Goal: Task Accomplishment & Management: Manage account settings

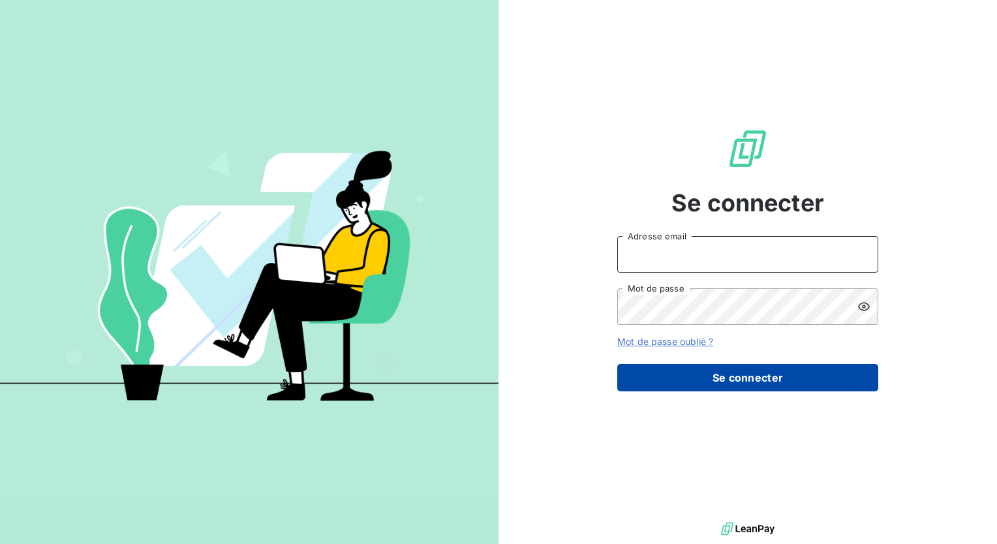
type input "[PERSON_NAME][EMAIL_ADDRESS][DOMAIN_NAME]"
click at [818, 385] on button "Se connecter" at bounding box center [747, 377] width 261 height 27
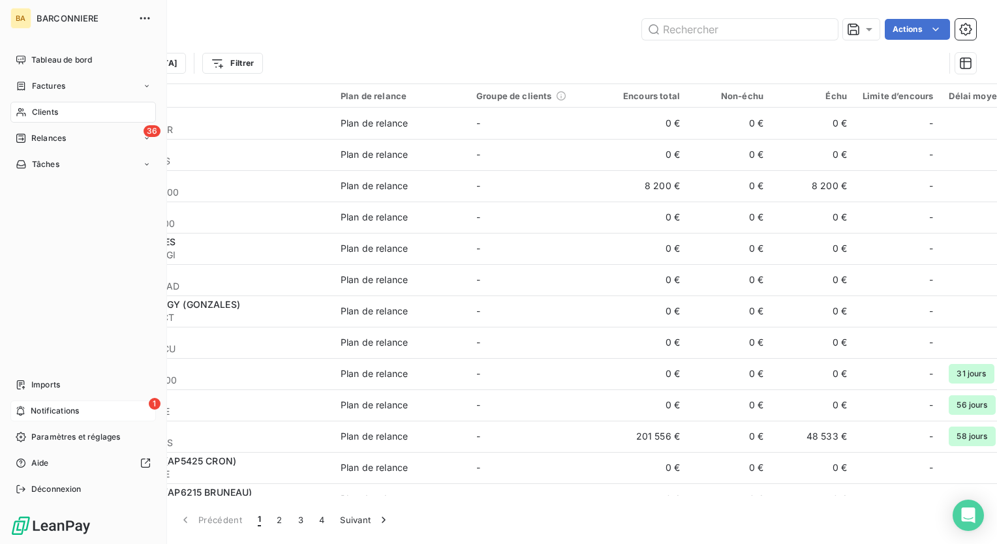
click at [63, 413] on span "Notifications" at bounding box center [55, 411] width 48 height 12
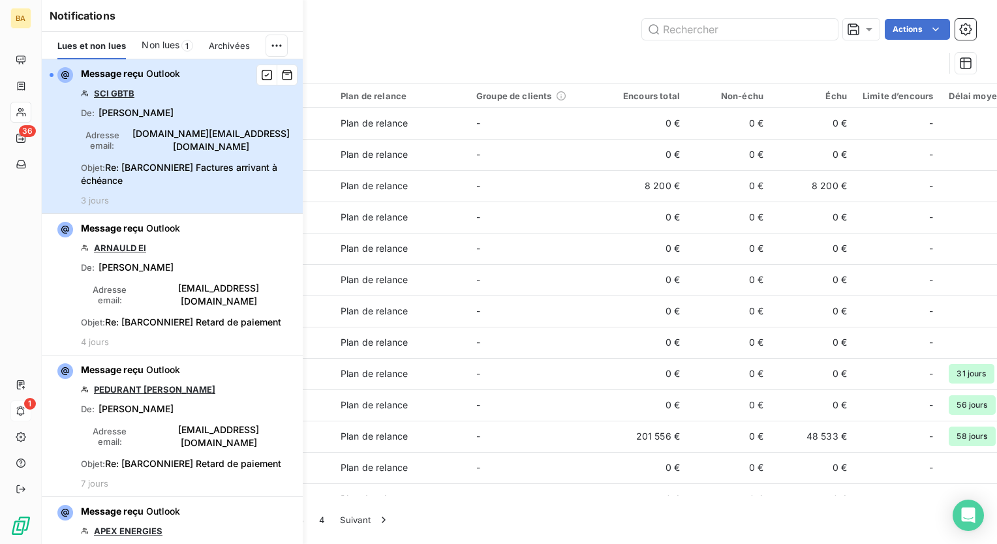
click at [170, 129] on span "[DOMAIN_NAME][EMAIL_ADDRESS][DOMAIN_NAME]" at bounding box center [211, 140] width 167 height 26
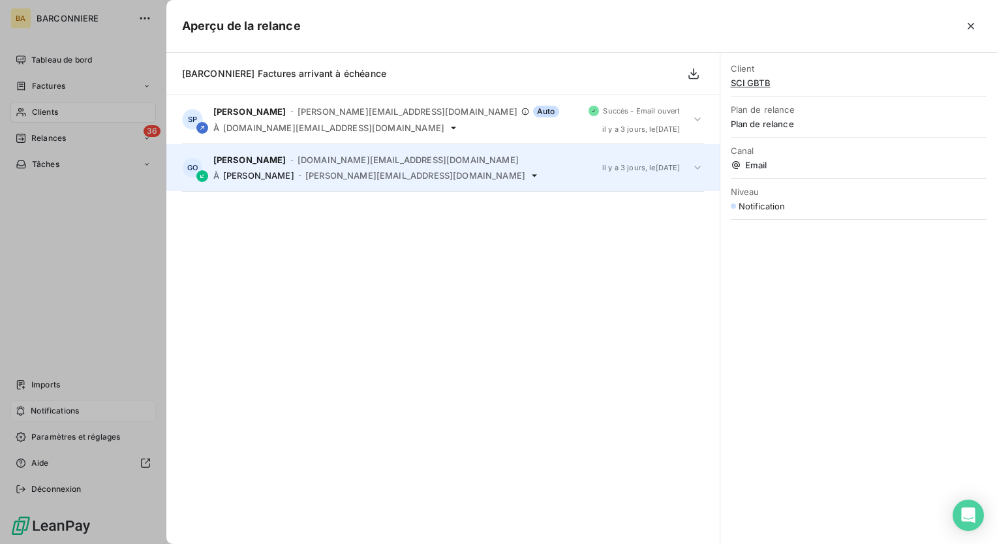
click at [332, 163] on span "[DOMAIN_NAME][EMAIL_ADDRESS][DOMAIN_NAME]" at bounding box center [408, 160] width 221 height 10
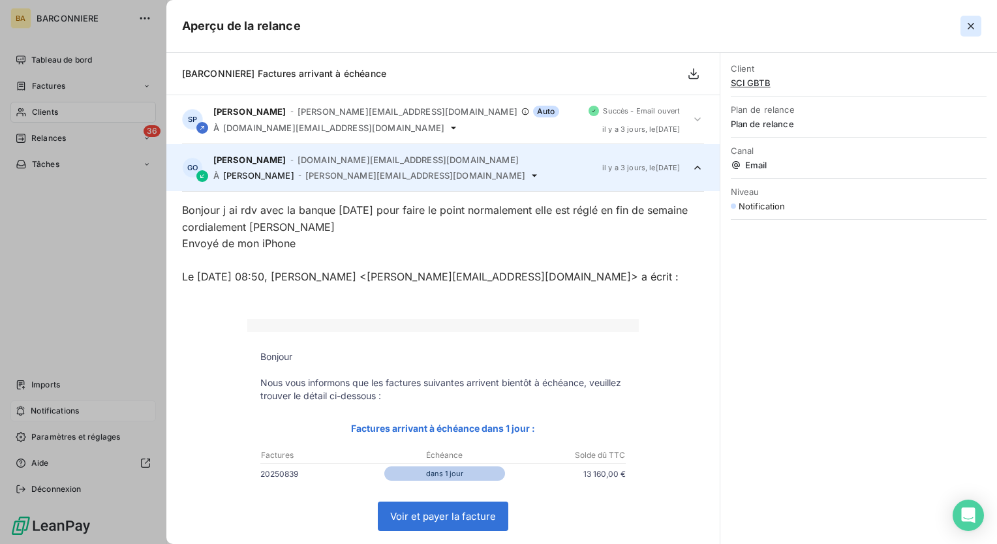
click at [969, 27] on icon "button" at bounding box center [971, 26] width 13 height 13
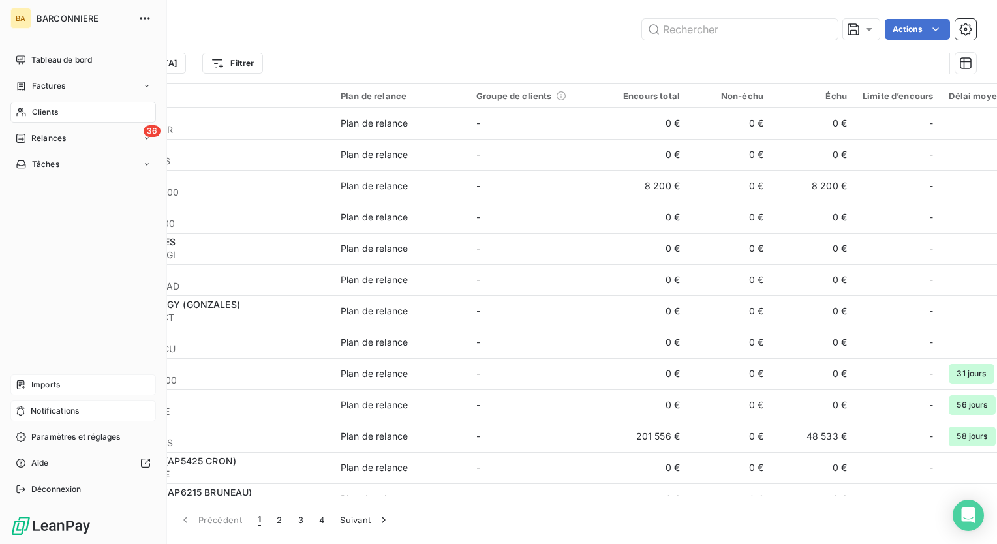
click at [46, 382] on span "Imports" at bounding box center [45, 385] width 29 height 12
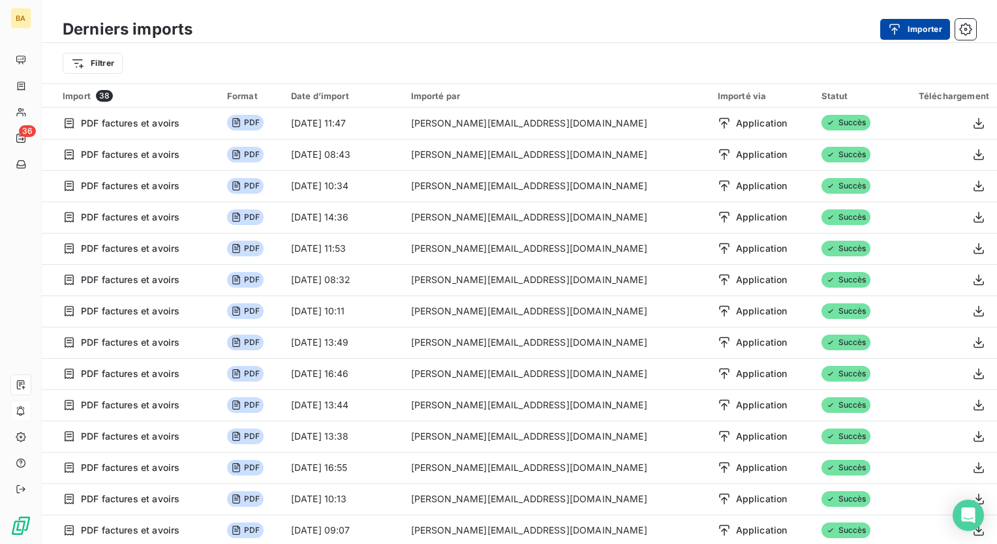
click at [914, 26] on button "Importer" at bounding box center [915, 29] width 70 height 21
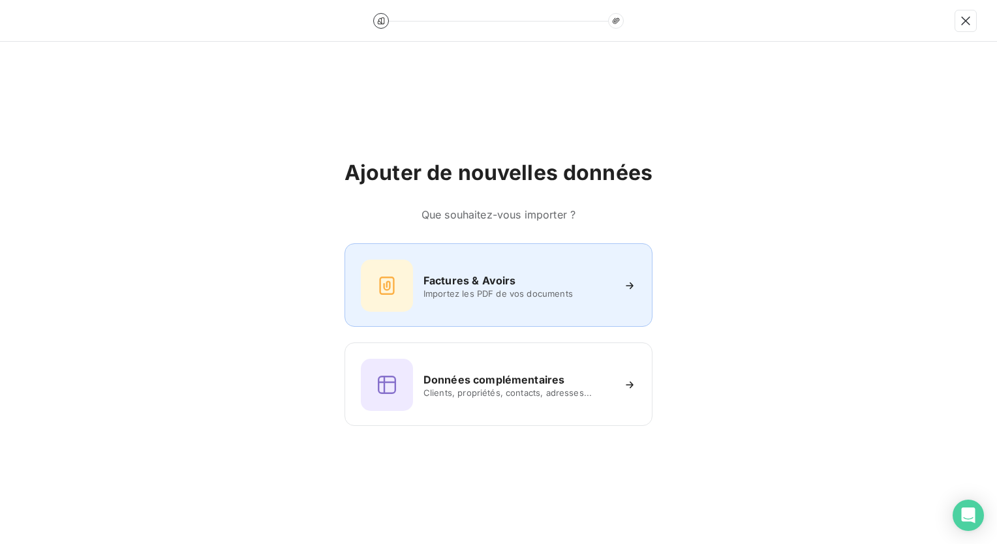
click at [474, 281] on h6 "Factures & Avoirs" at bounding box center [470, 281] width 93 height 16
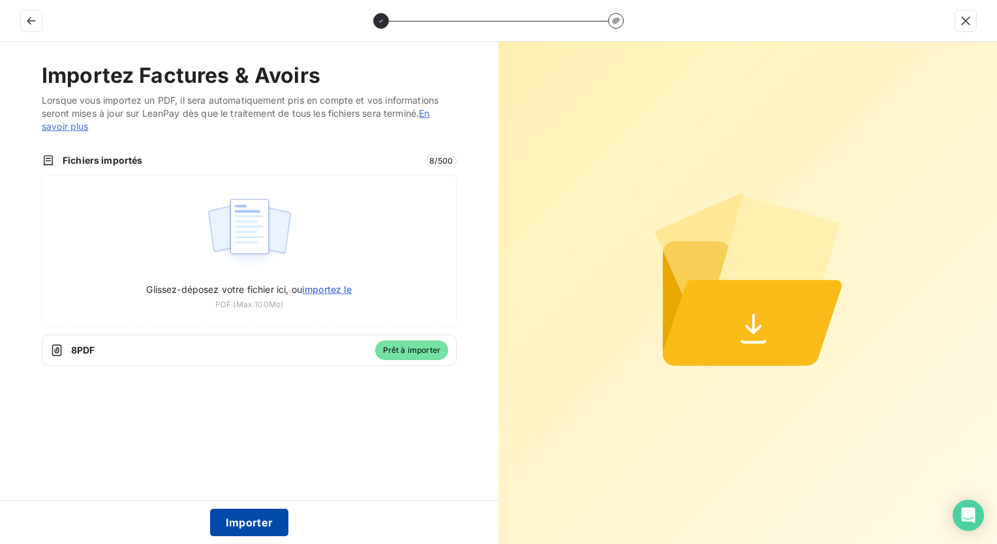
click at [261, 522] on button "Importer" at bounding box center [249, 522] width 79 height 27
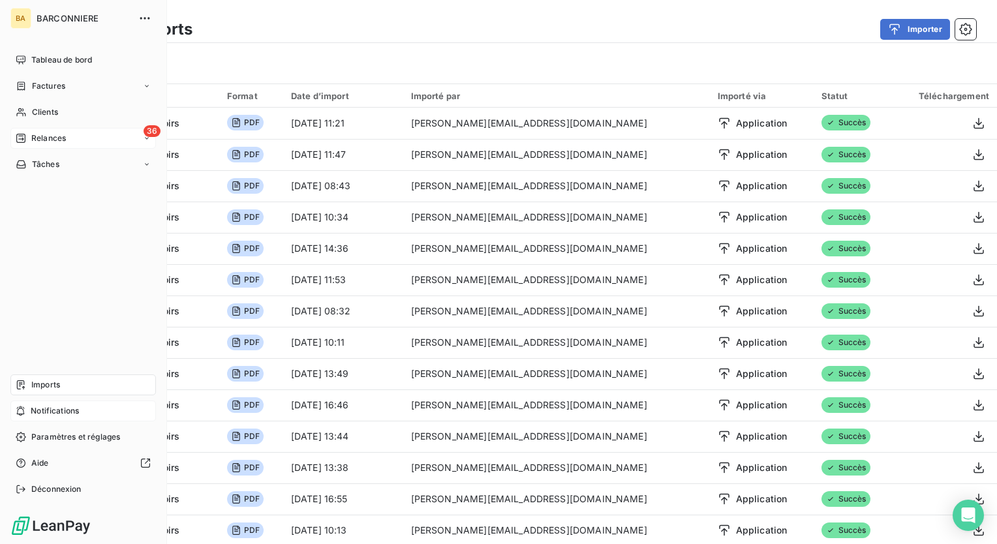
click at [50, 137] on span "Relances" at bounding box center [48, 138] width 35 height 12
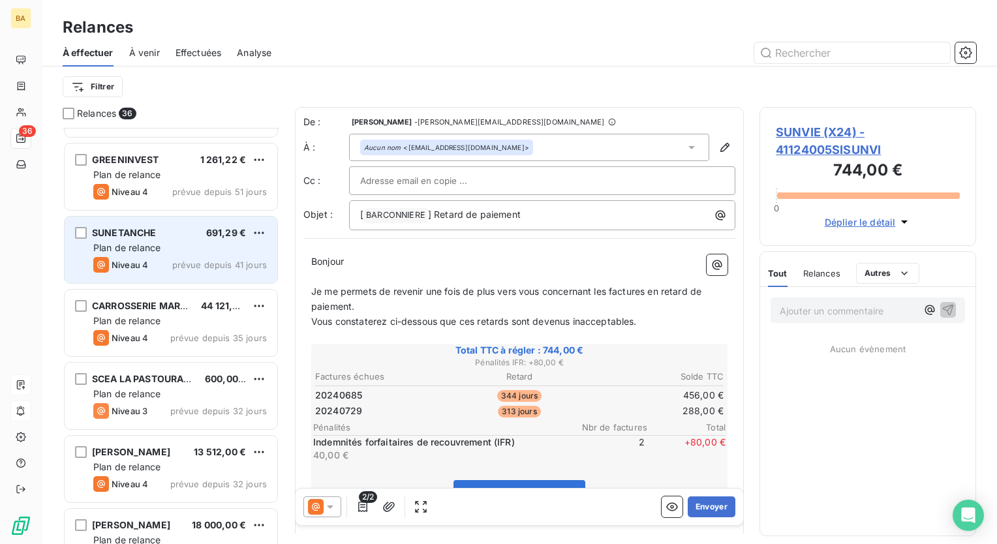
scroll to position [783, 0]
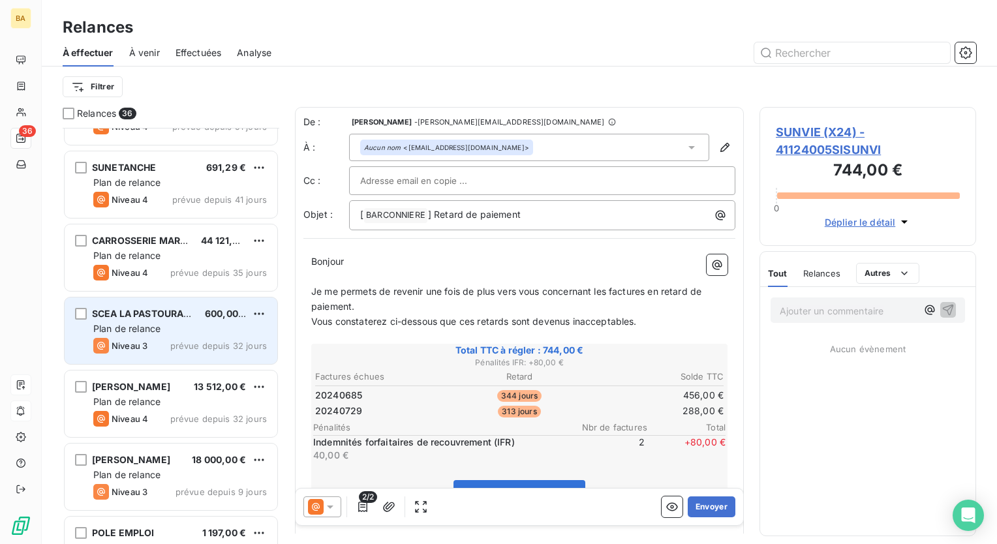
click at [141, 327] on span "Plan de relance" at bounding box center [126, 328] width 67 height 11
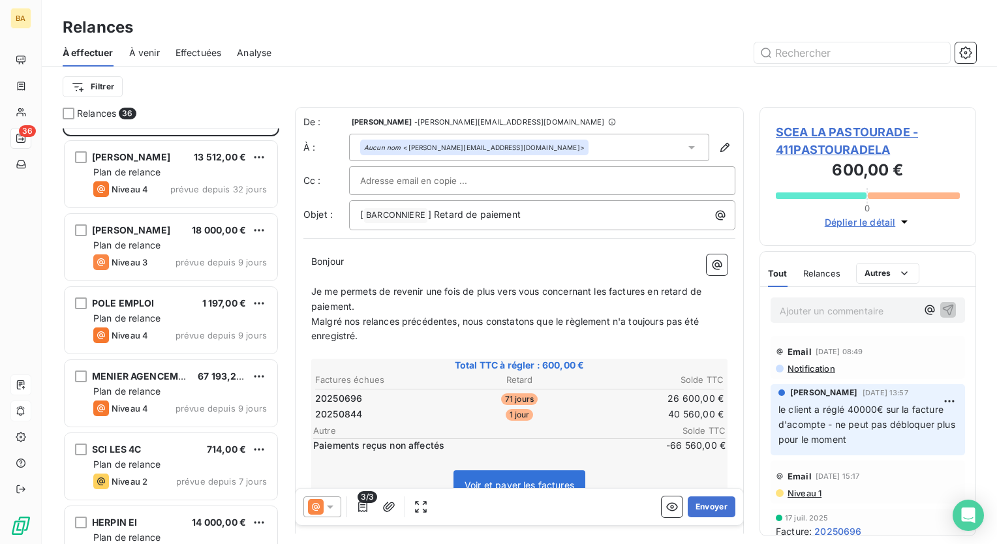
scroll to position [1110, 0]
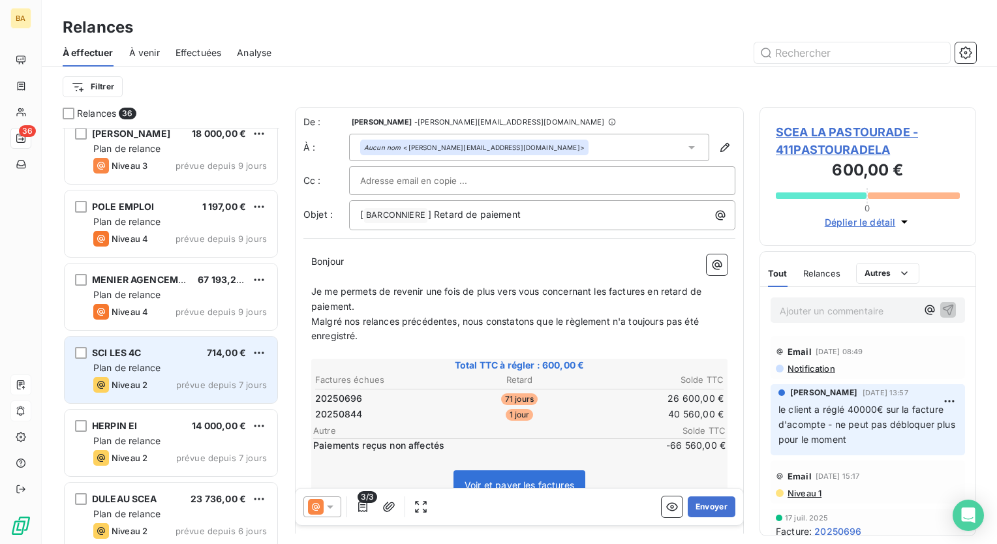
click at [151, 375] on div "SCI LES 4C 714,00 € Plan de relance Niveau 2 prévue depuis 7 jours" at bounding box center [171, 370] width 213 height 67
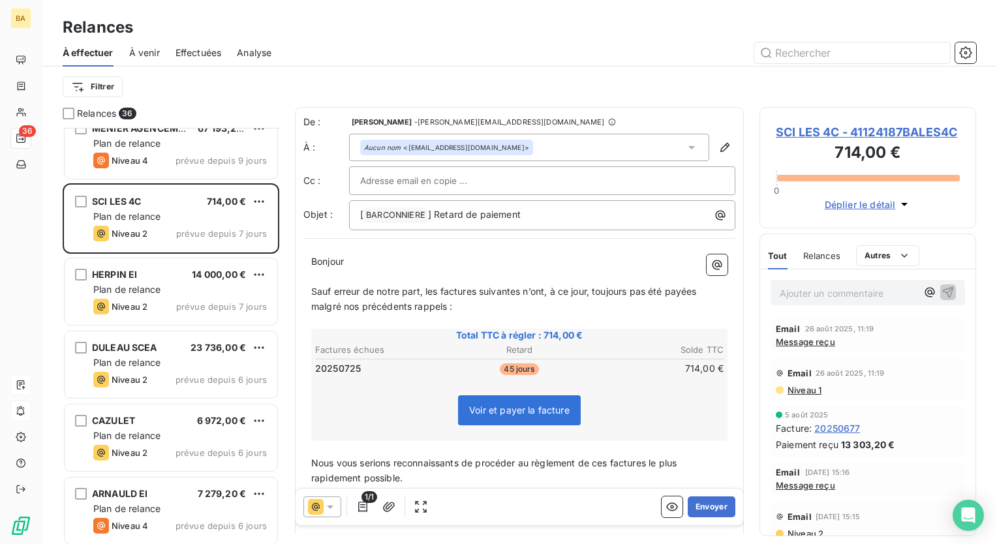
scroll to position [1305, 0]
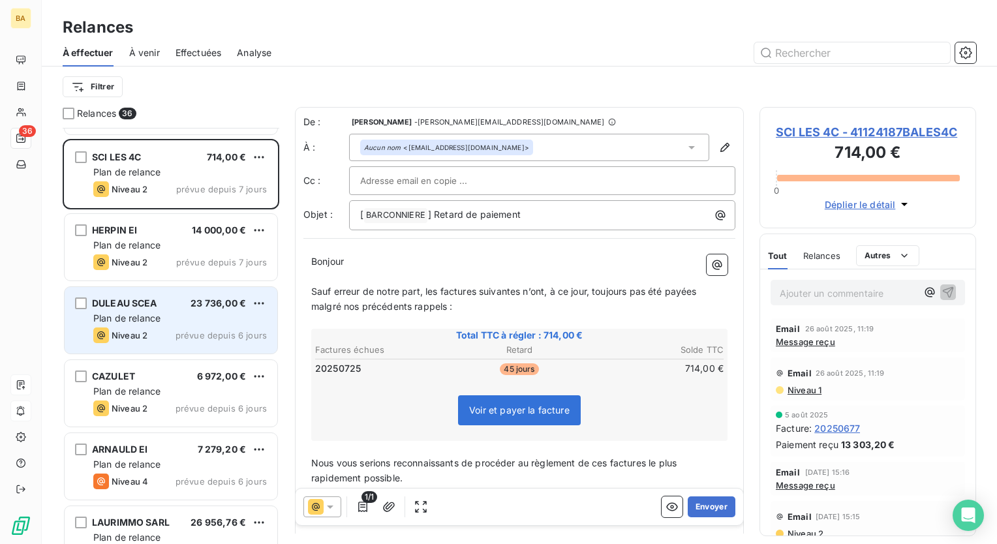
click at [138, 317] on span "Plan de relance" at bounding box center [126, 318] width 67 height 11
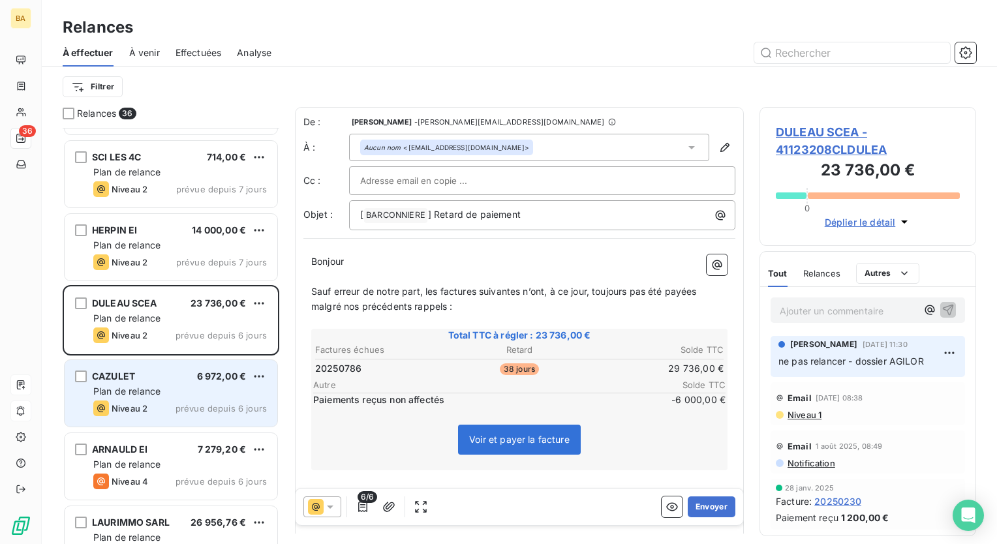
click at [142, 390] on span "Plan de relance" at bounding box center [126, 391] width 67 height 11
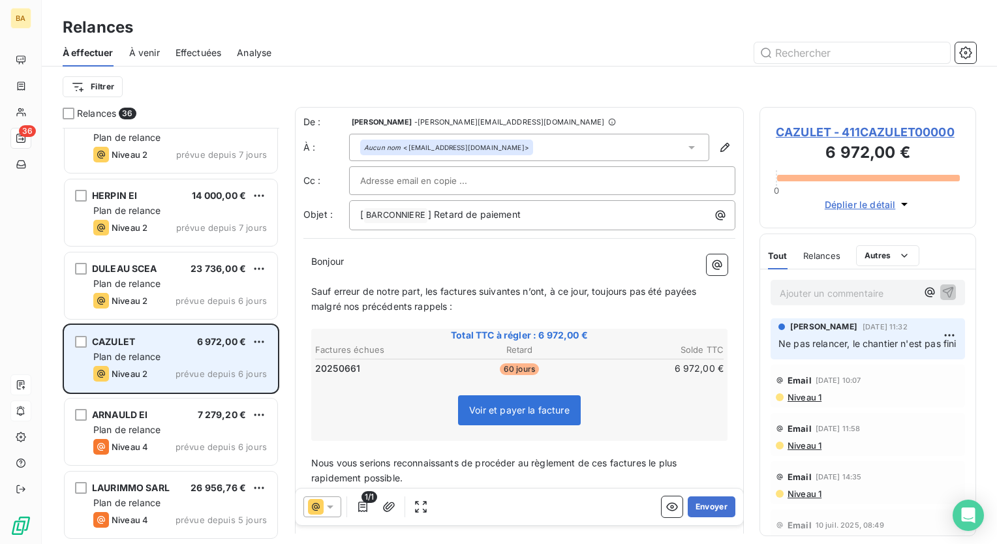
scroll to position [1371, 0]
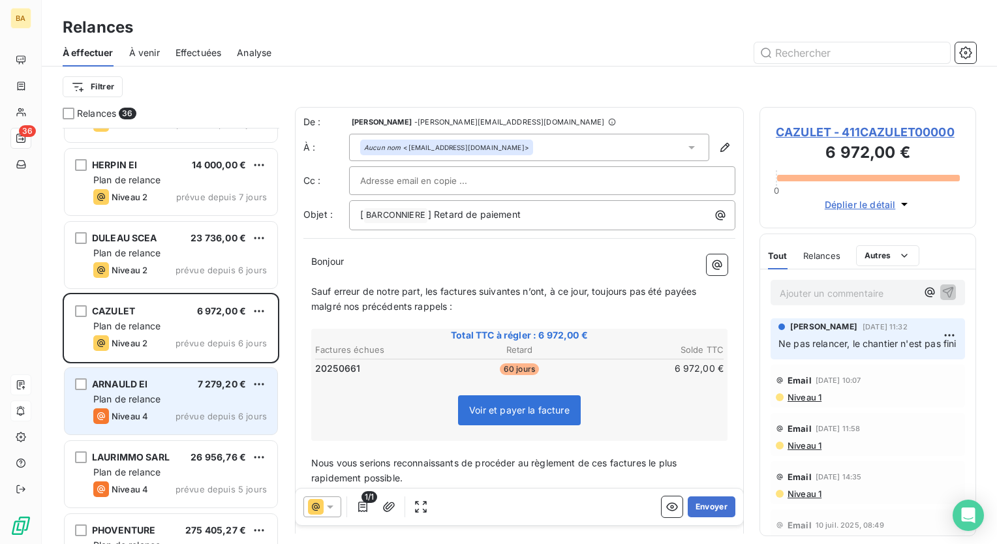
click at [140, 397] on span "Plan de relance" at bounding box center [126, 399] width 67 height 11
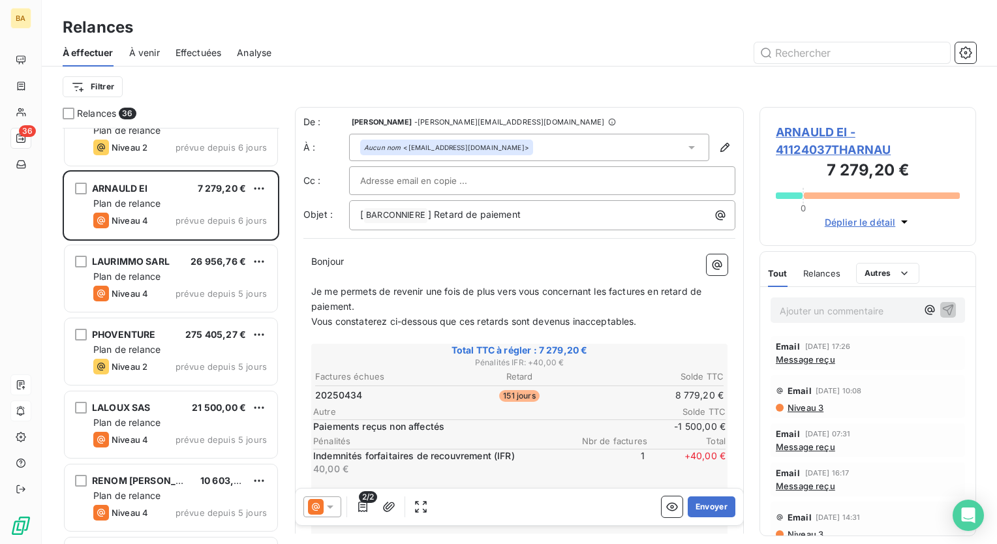
scroll to position [1632, 0]
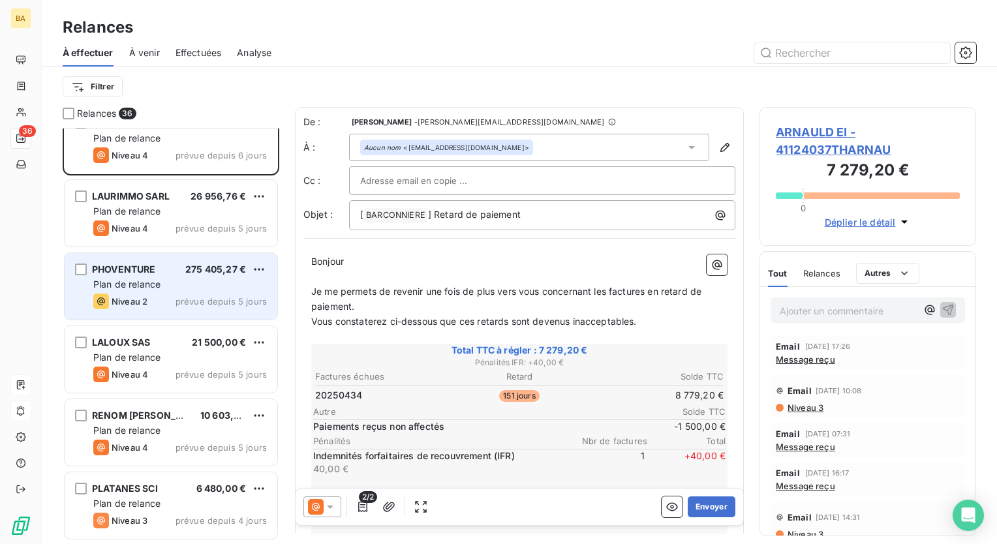
click at [131, 285] on span "Plan de relance" at bounding box center [126, 284] width 67 height 11
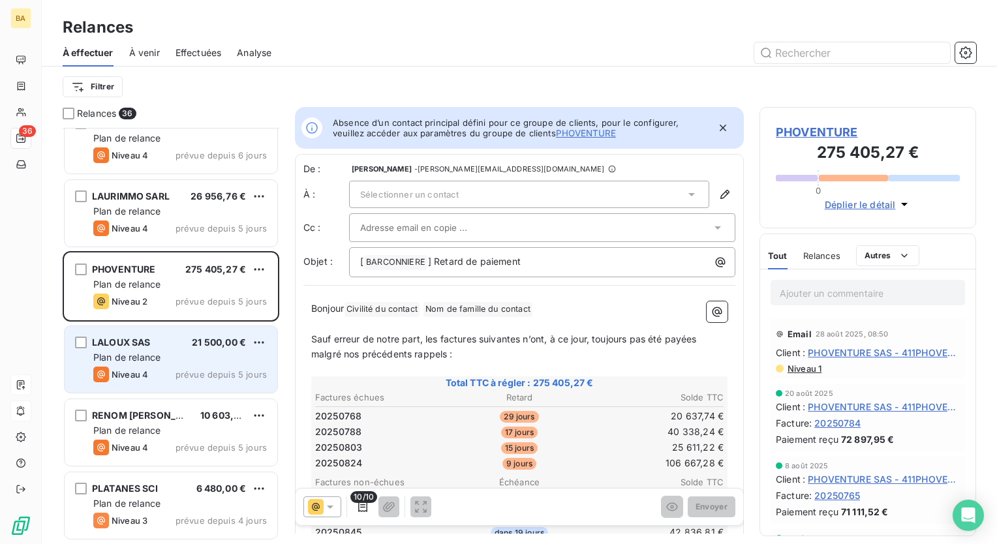
click at [131, 365] on div "LALOUX SAS 21 500,00 € Plan de relance Niveau 4 prévue depuis 5 jours" at bounding box center [171, 359] width 213 height 67
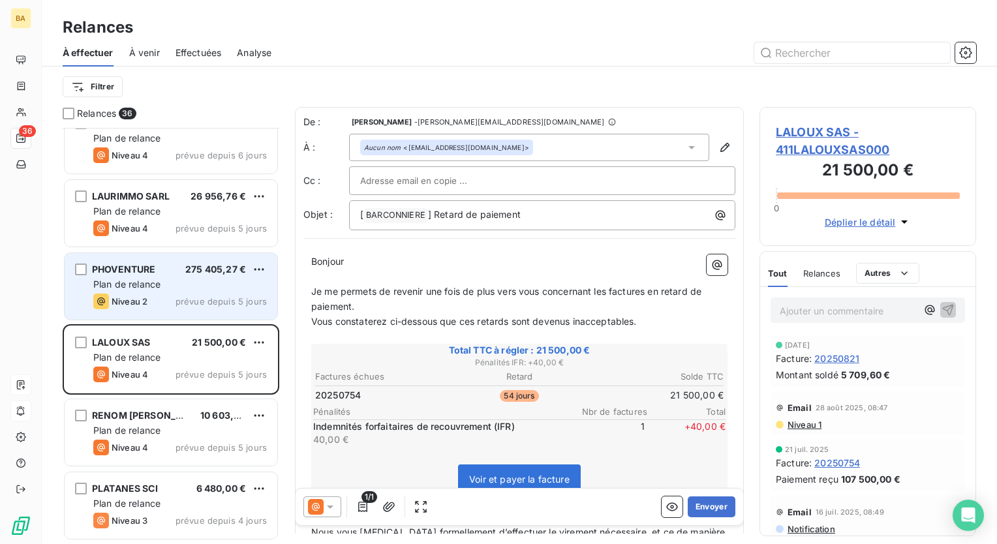
click at [157, 280] on span "Plan de relance" at bounding box center [126, 284] width 67 height 11
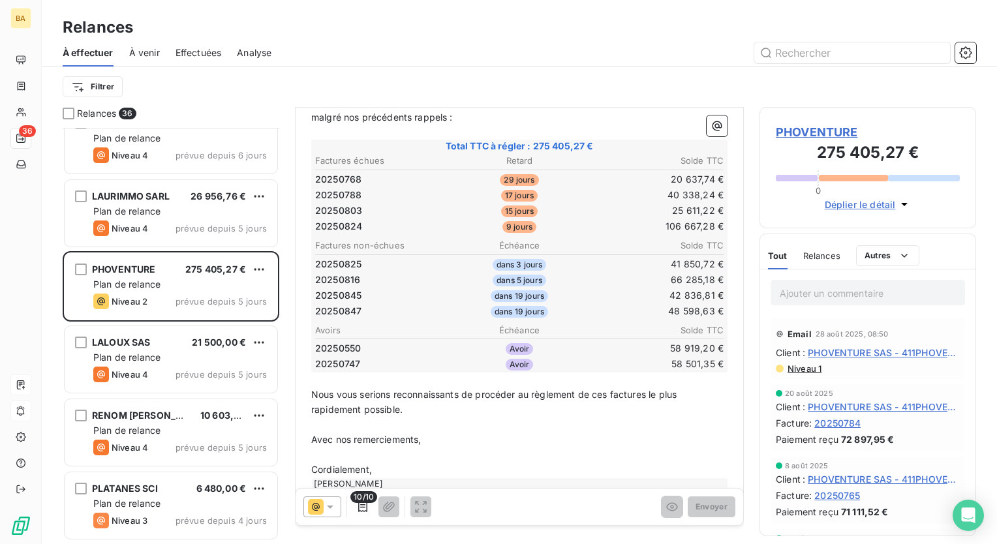
scroll to position [260, 0]
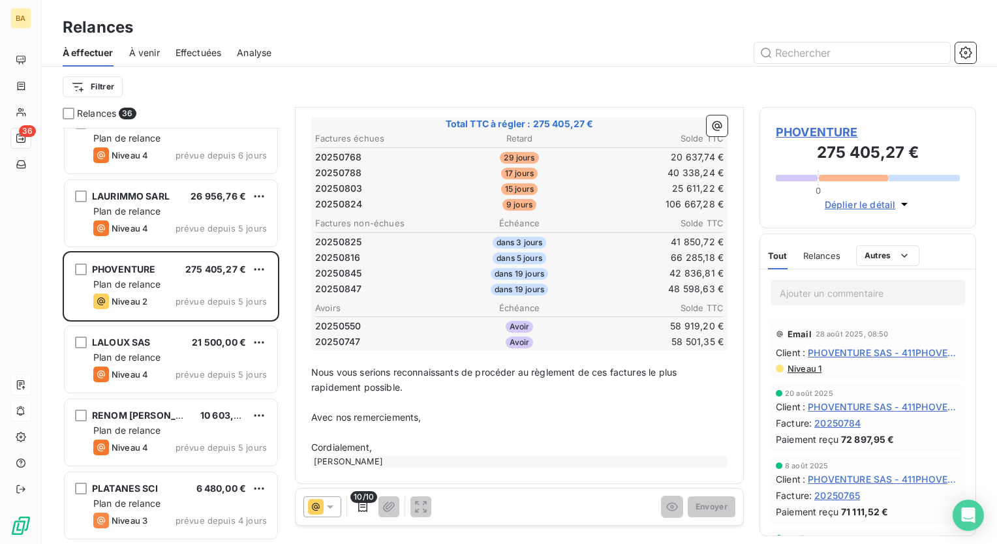
click at [331, 509] on icon at bounding box center [330, 507] width 13 height 13
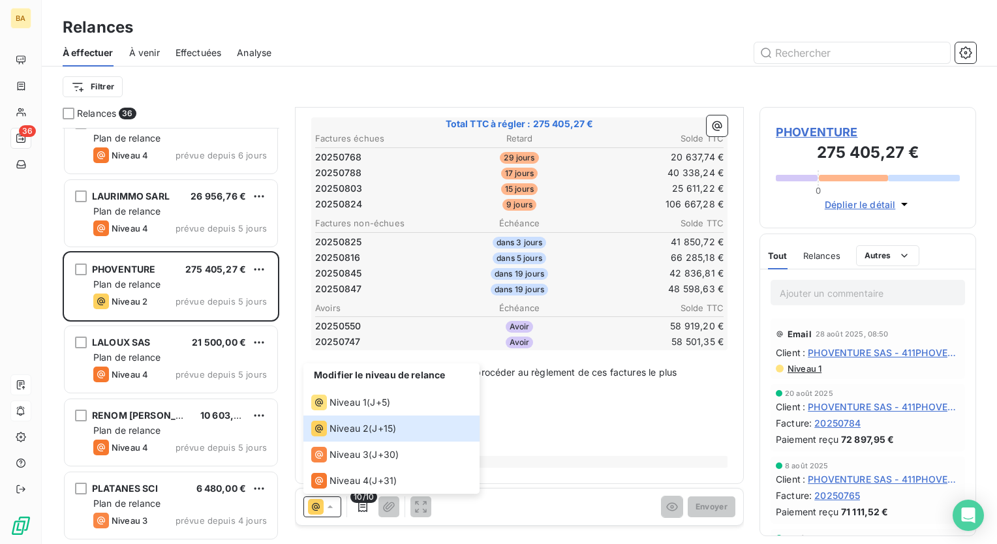
click at [560, 420] on p "Avec nos remerciements," at bounding box center [519, 418] width 416 height 15
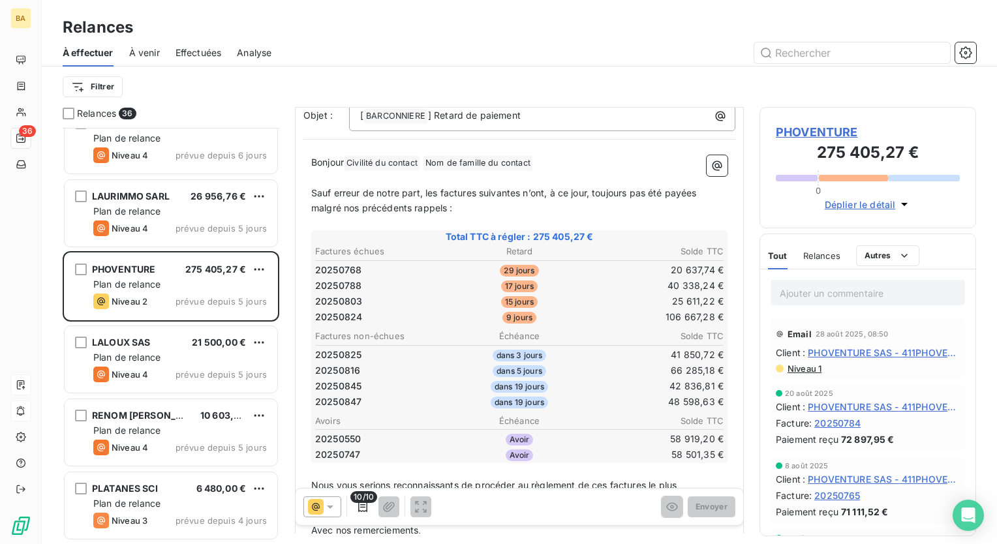
scroll to position [129, 0]
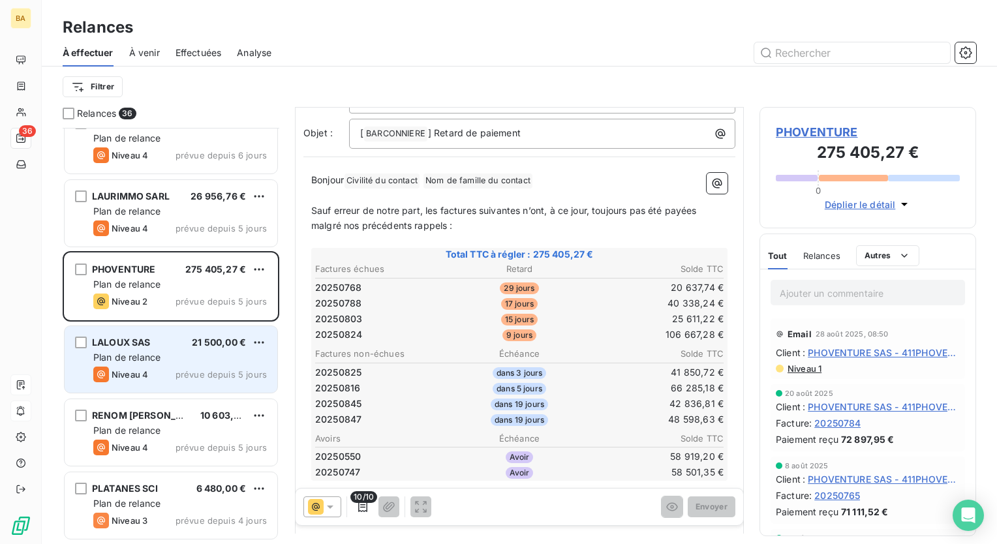
click at [180, 354] on div "Plan de relance" at bounding box center [180, 357] width 174 height 13
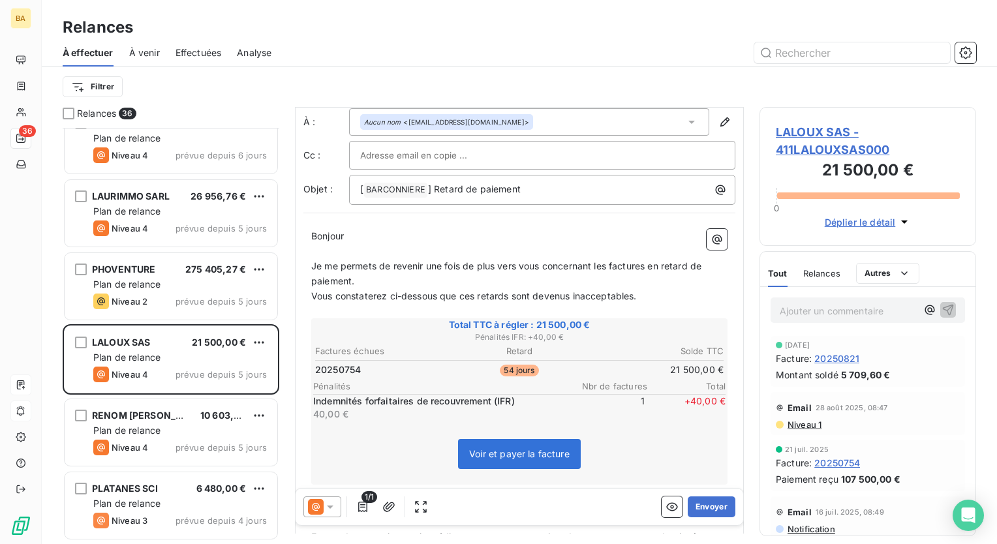
scroll to position [222, 0]
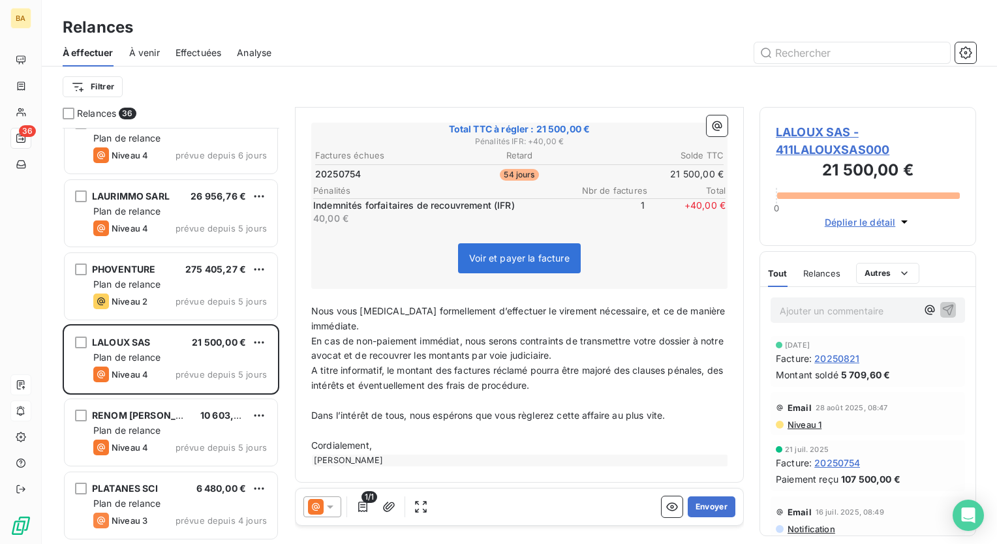
click at [335, 513] on icon at bounding box center [330, 507] width 13 height 13
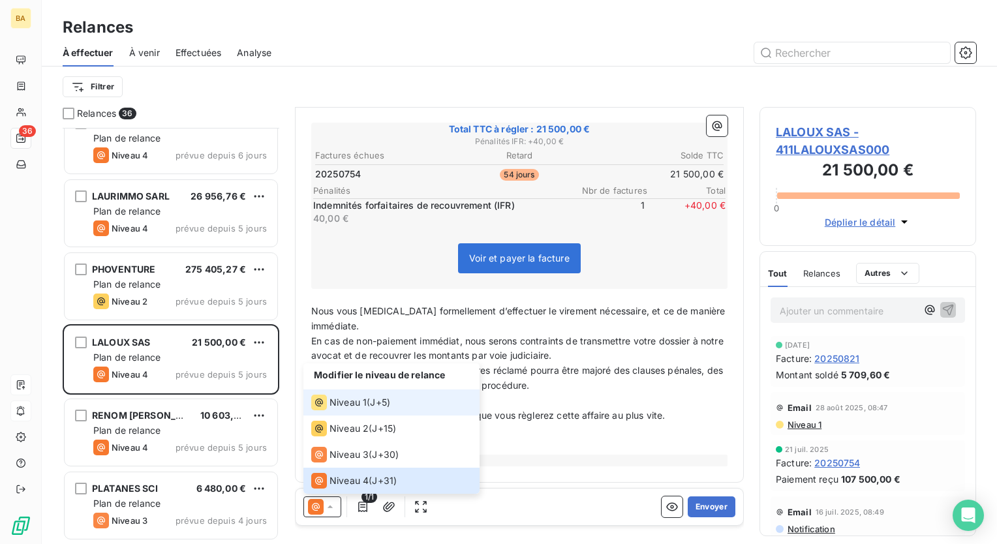
click at [352, 403] on span "Niveau 1" at bounding box center [348, 402] width 37 height 13
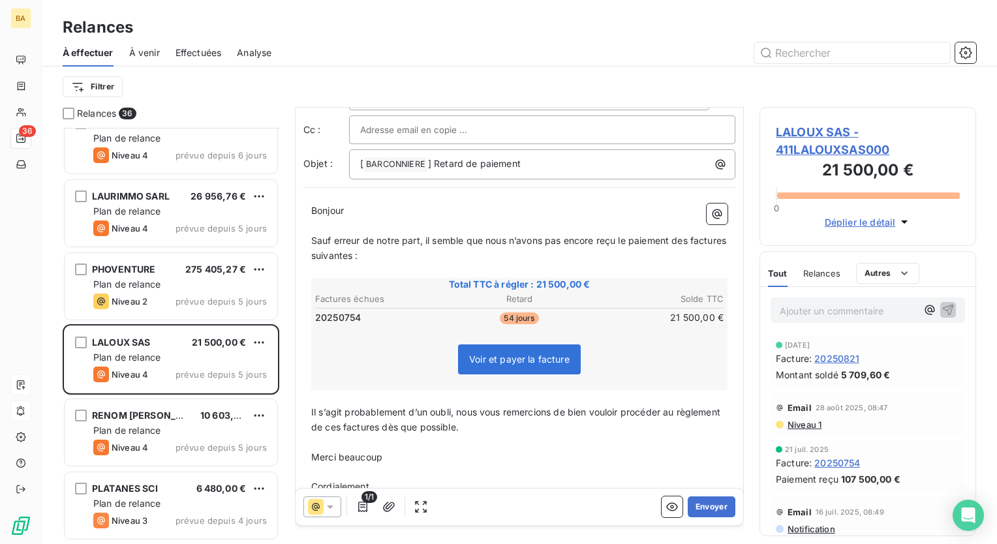
scroll to position [93, 0]
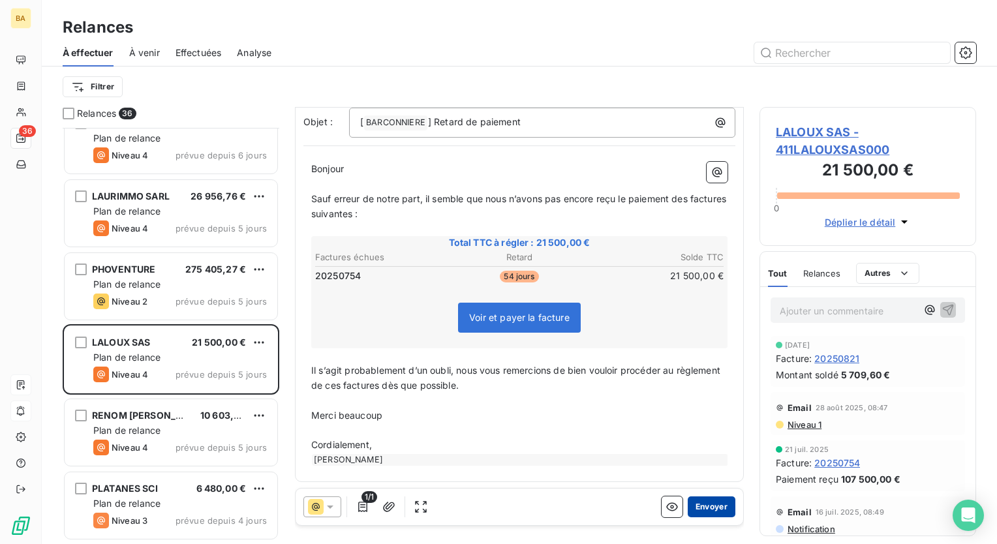
click at [695, 509] on button "Envoyer" at bounding box center [712, 507] width 48 height 21
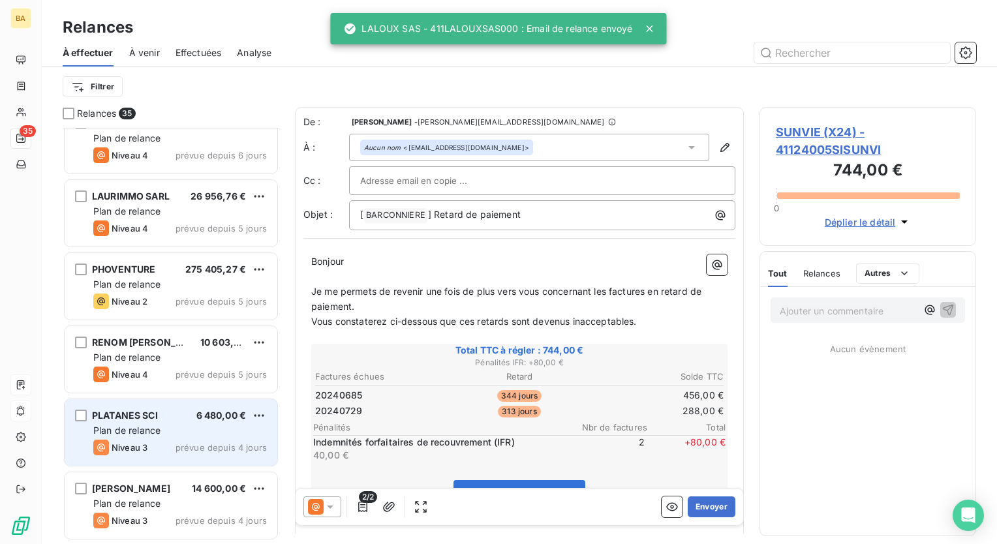
click at [142, 419] on span "PLATANES SCI" at bounding box center [125, 415] width 66 height 11
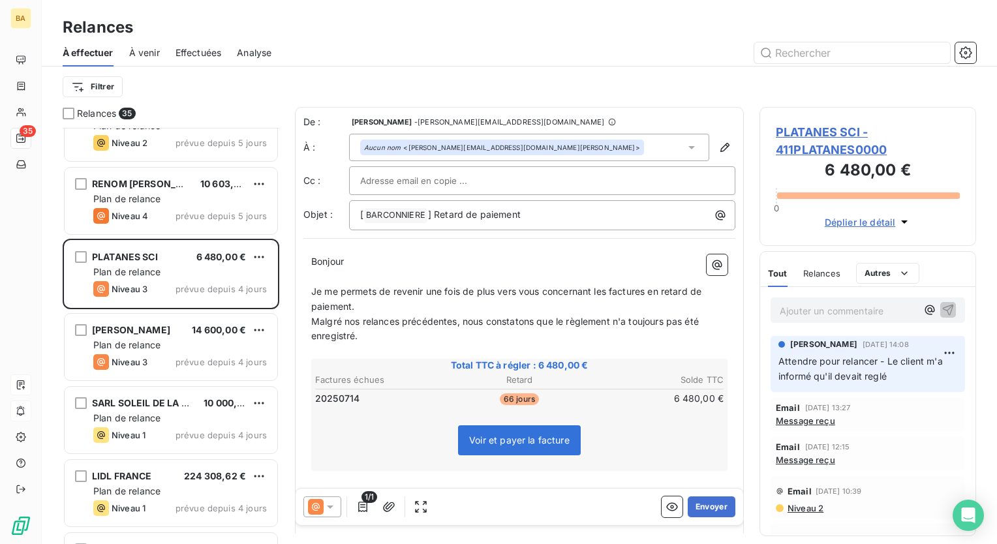
scroll to position [1827, 0]
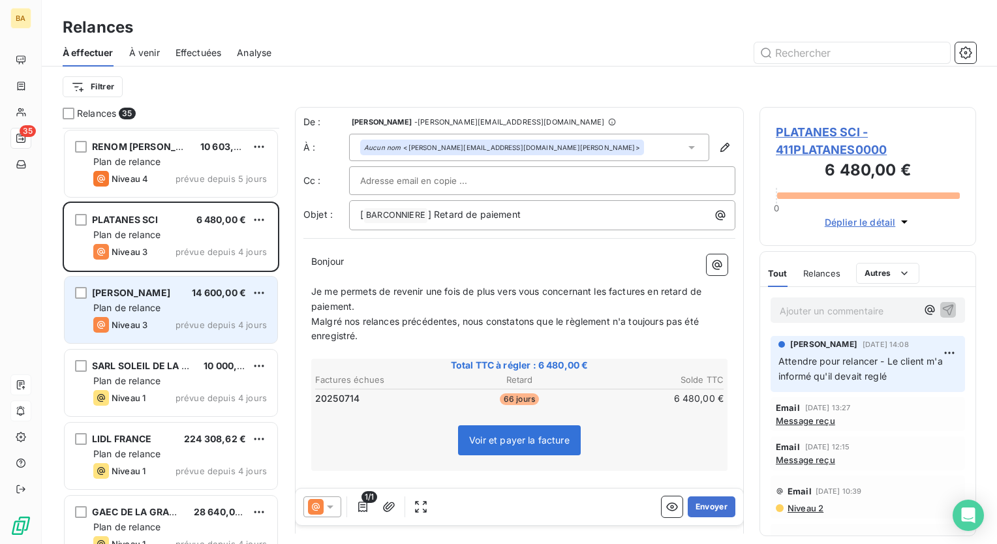
click at [159, 312] on span "Plan de relance" at bounding box center [126, 307] width 67 height 11
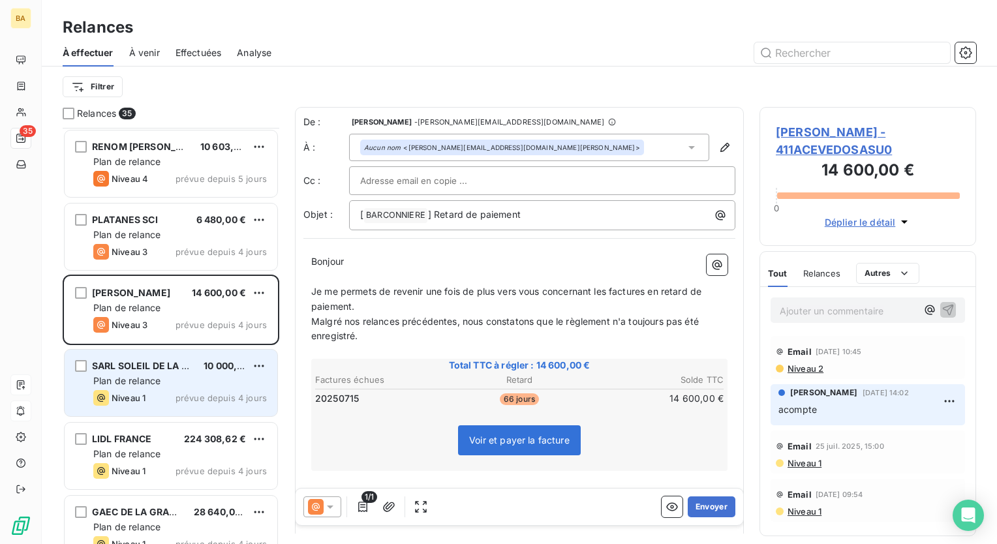
click at [154, 375] on span "Plan de relance" at bounding box center [126, 380] width 67 height 11
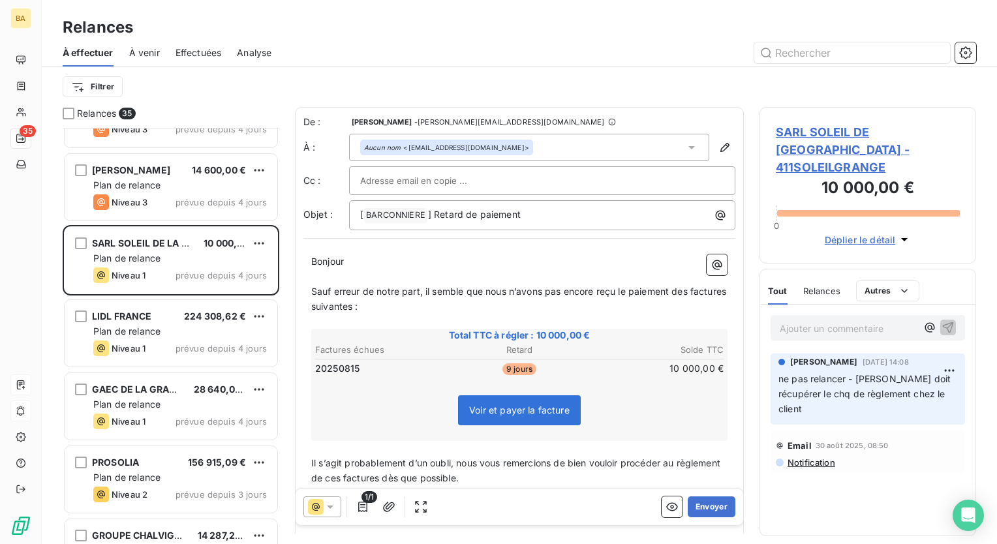
scroll to position [1958, 0]
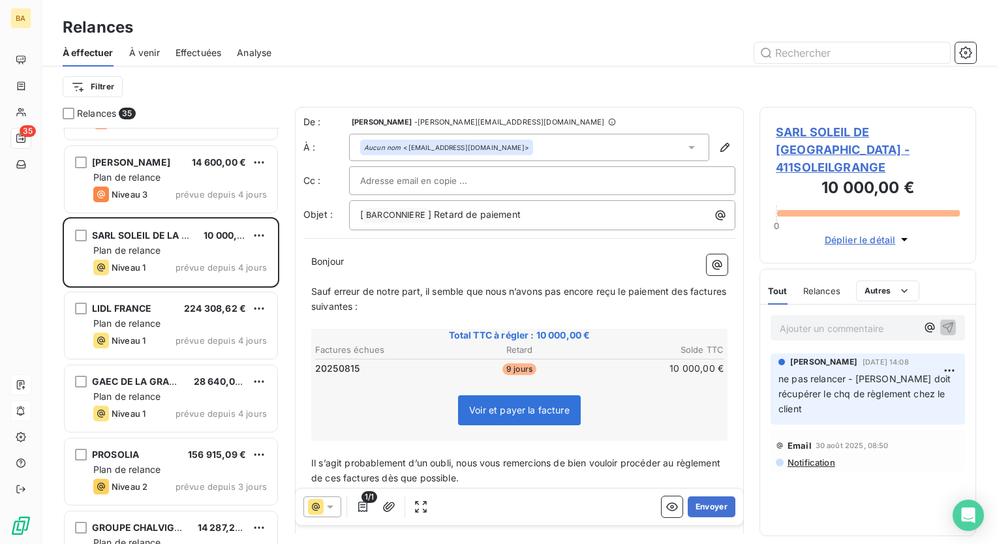
click at [817, 320] on p "Ajouter un commentaire ﻿" at bounding box center [848, 328] width 137 height 16
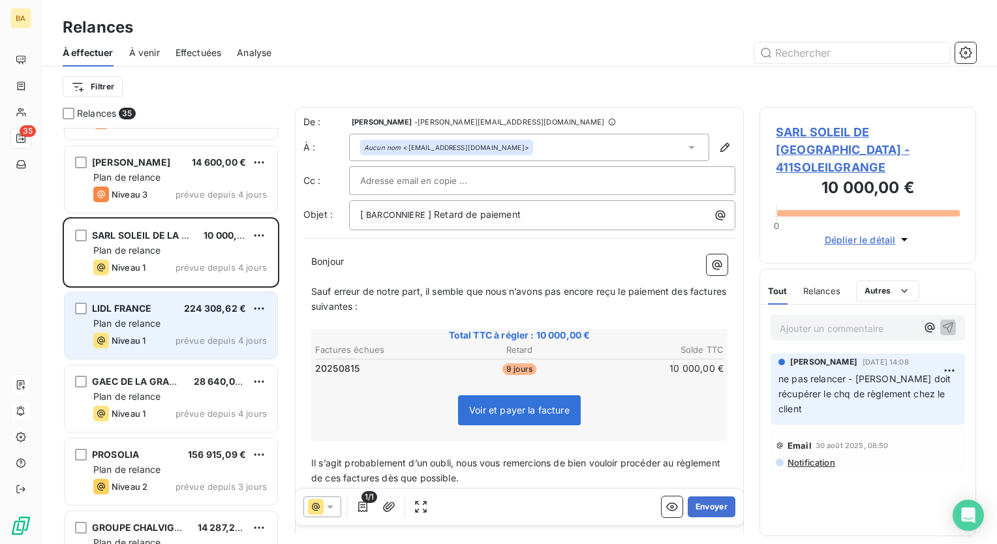
click at [155, 313] on div "LIDL FRANCE 224 308,62 €" at bounding box center [180, 309] width 174 height 12
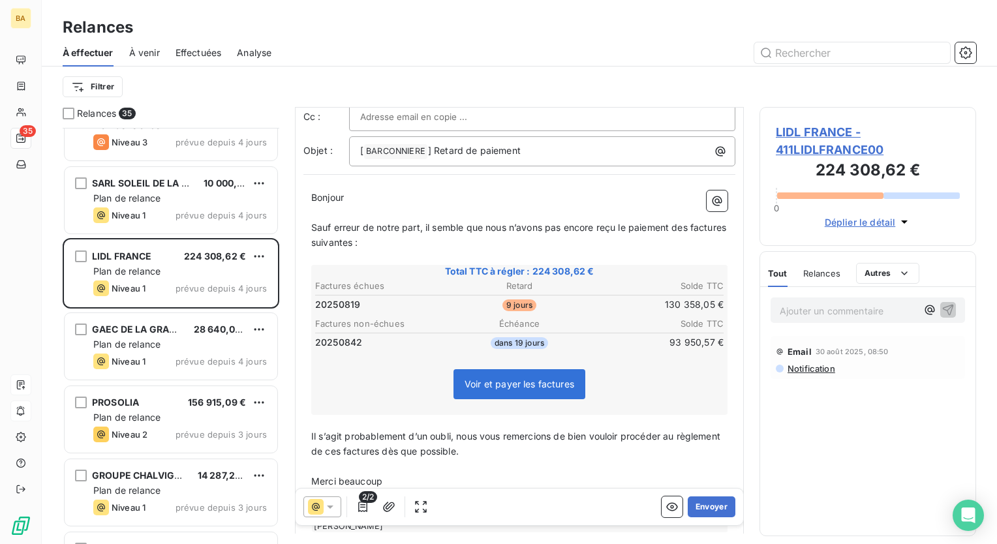
scroll to position [2089, 0]
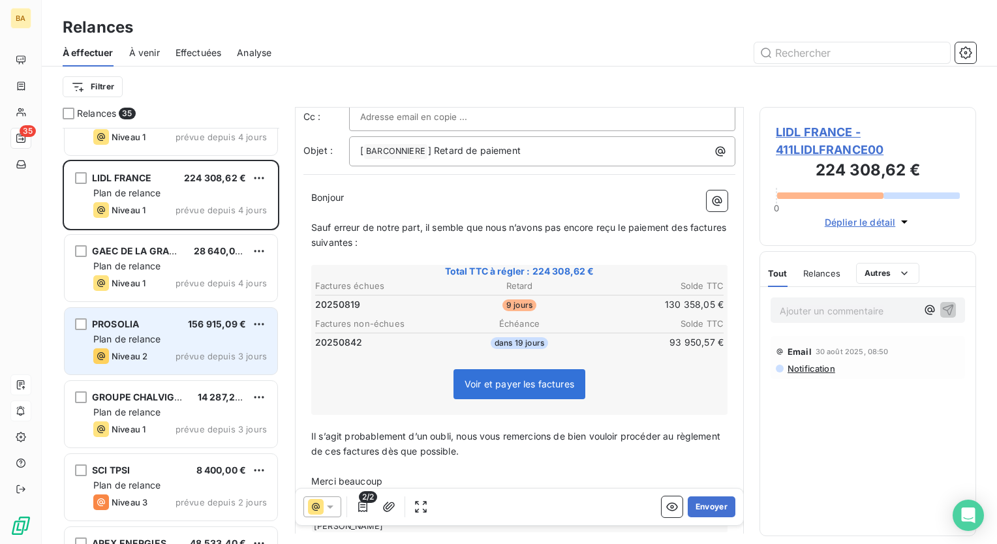
click at [144, 347] on div "PROSOLIA 156 915,09 € Plan de relance Niveau 2 prévue depuis 3 jours" at bounding box center [171, 341] width 213 height 67
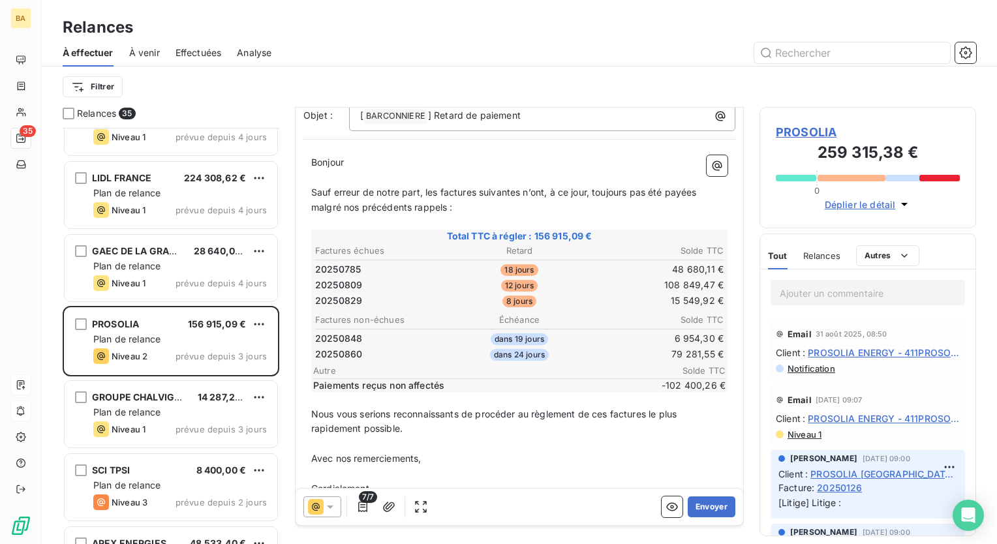
scroll to position [77, 0]
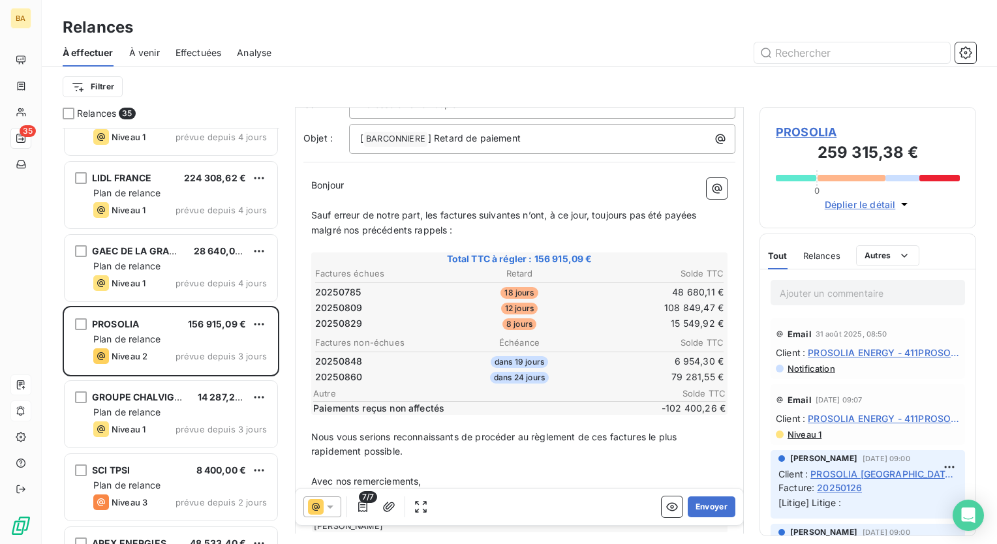
click at [329, 510] on icon at bounding box center [330, 507] width 13 height 13
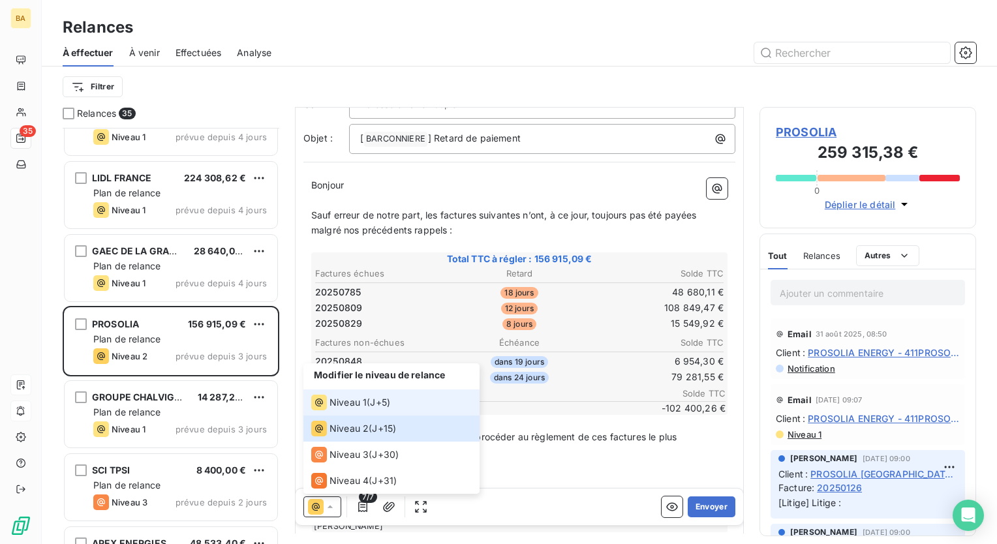
click at [365, 400] on span "Niveau 1" at bounding box center [348, 402] width 37 height 13
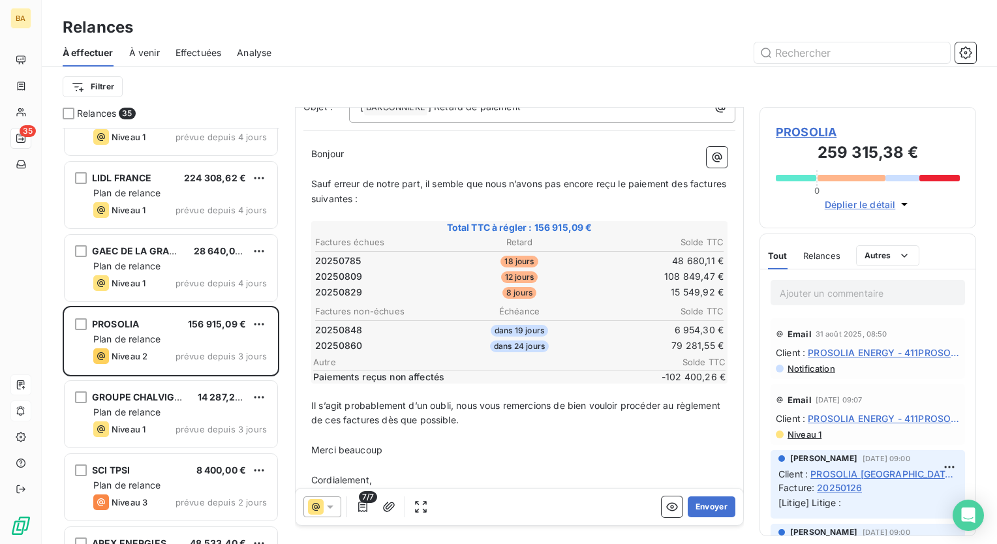
scroll to position [131, 0]
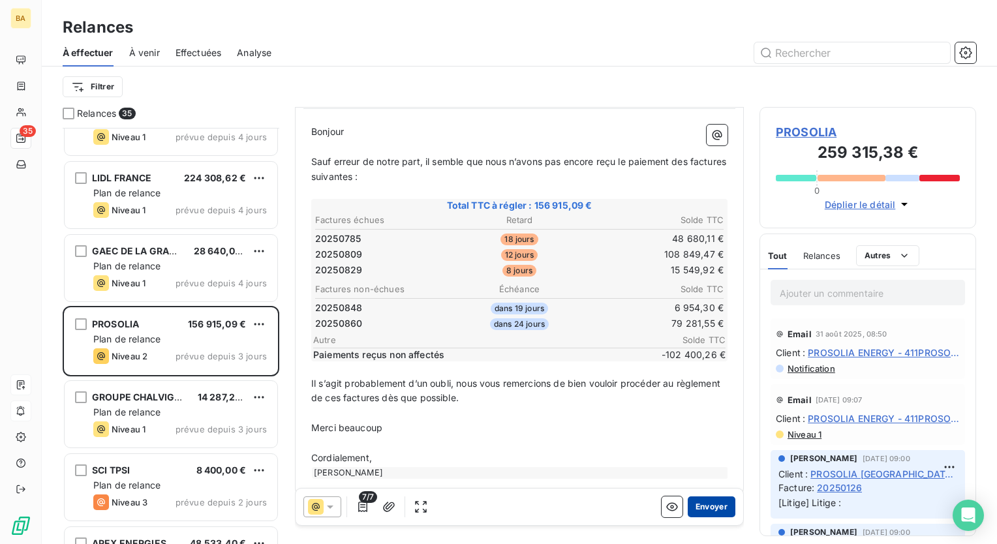
click at [702, 508] on button "Envoyer" at bounding box center [712, 507] width 48 height 21
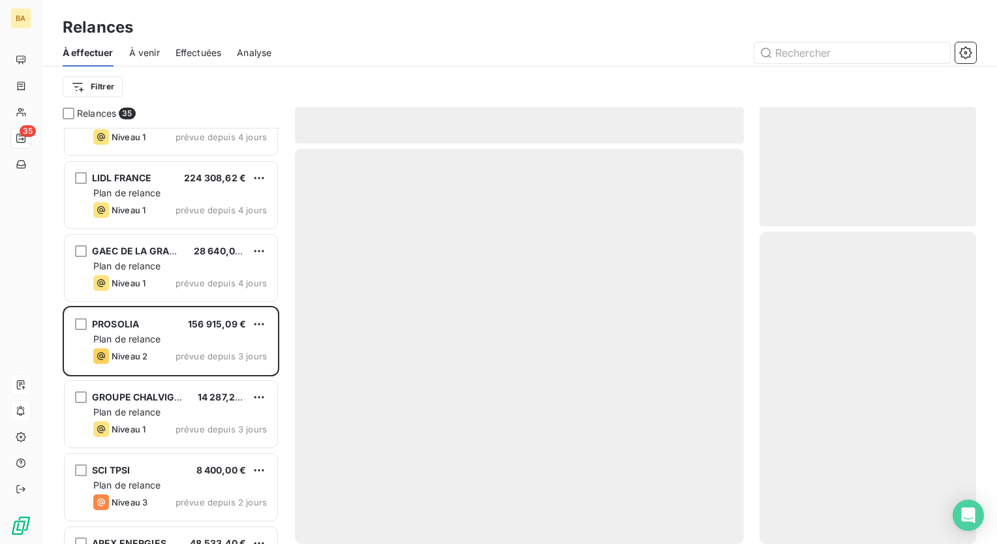
scroll to position [2069, 0]
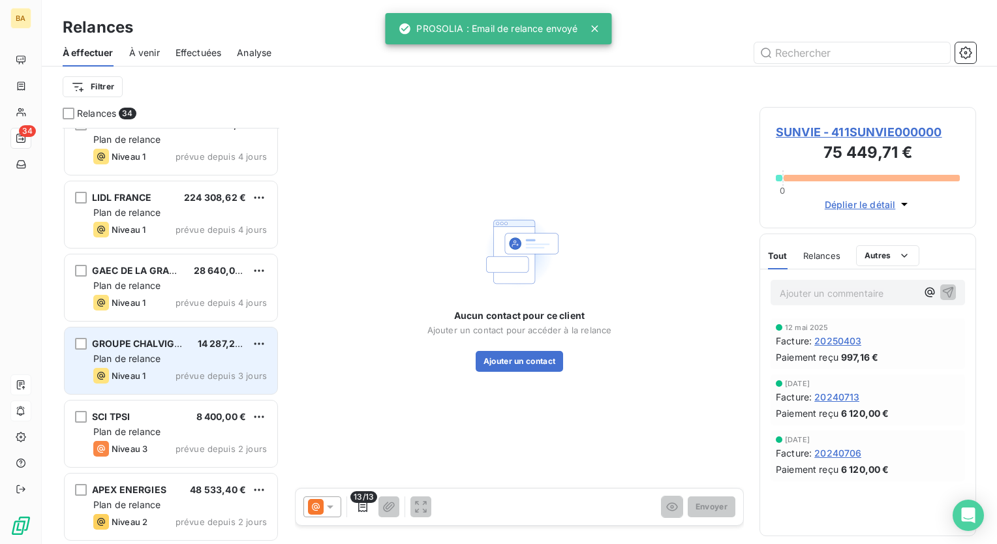
click at [151, 359] on span "Plan de relance" at bounding box center [126, 358] width 67 height 11
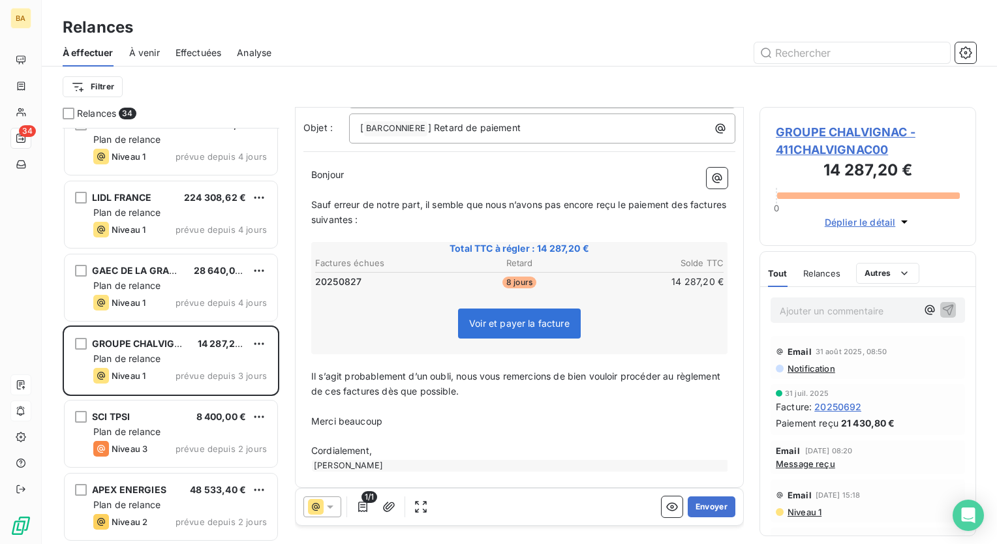
scroll to position [93, 0]
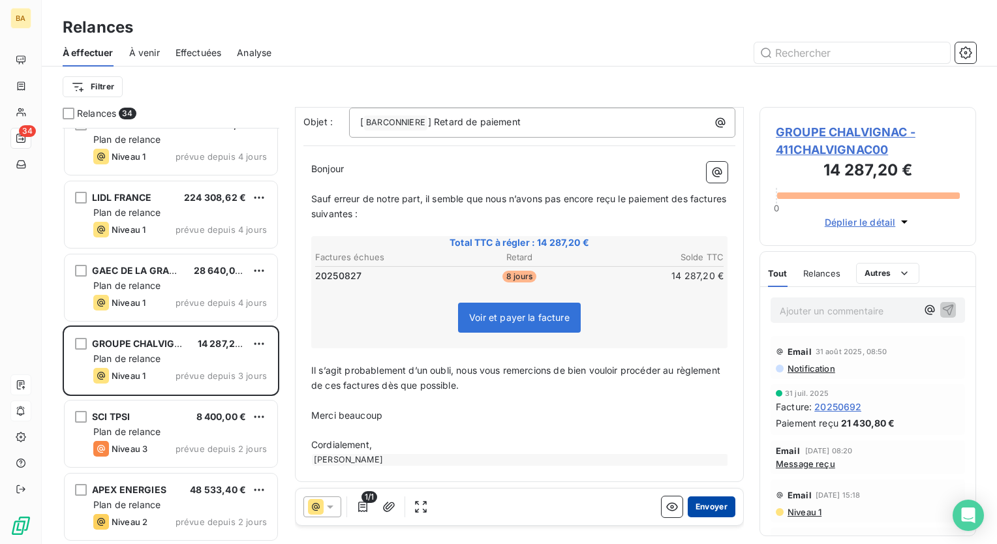
click at [715, 505] on button "Envoyer" at bounding box center [712, 507] width 48 height 21
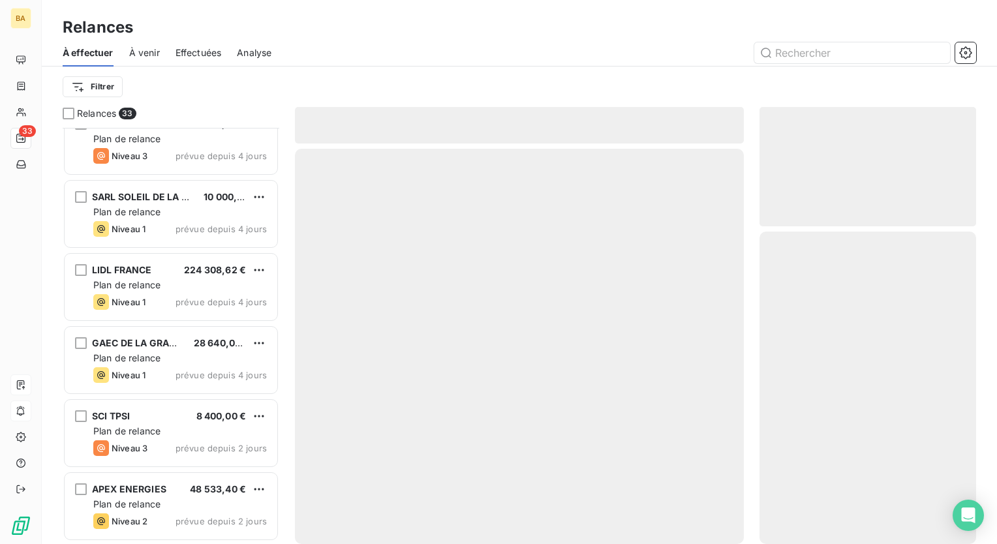
scroll to position [1996, 0]
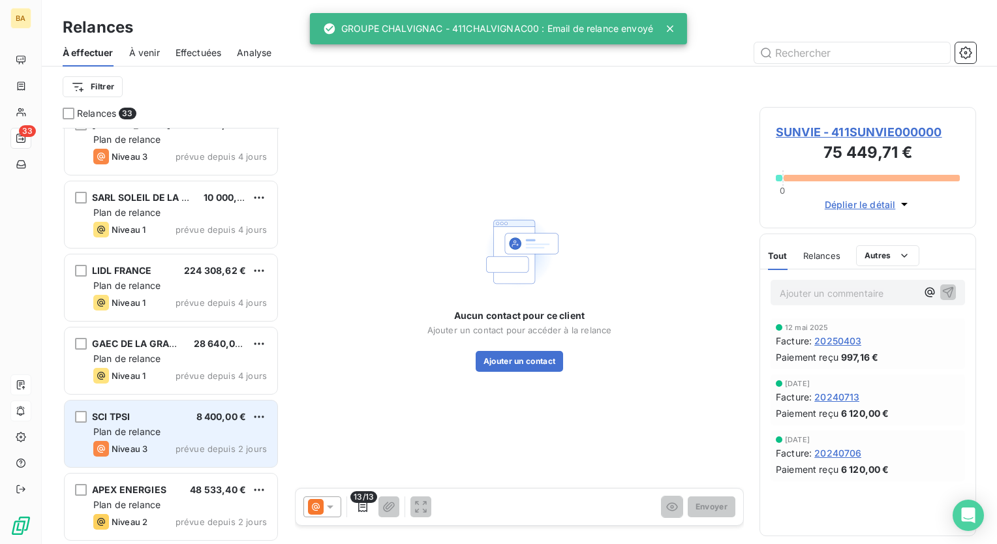
click at [136, 427] on span "Plan de relance" at bounding box center [126, 431] width 67 height 11
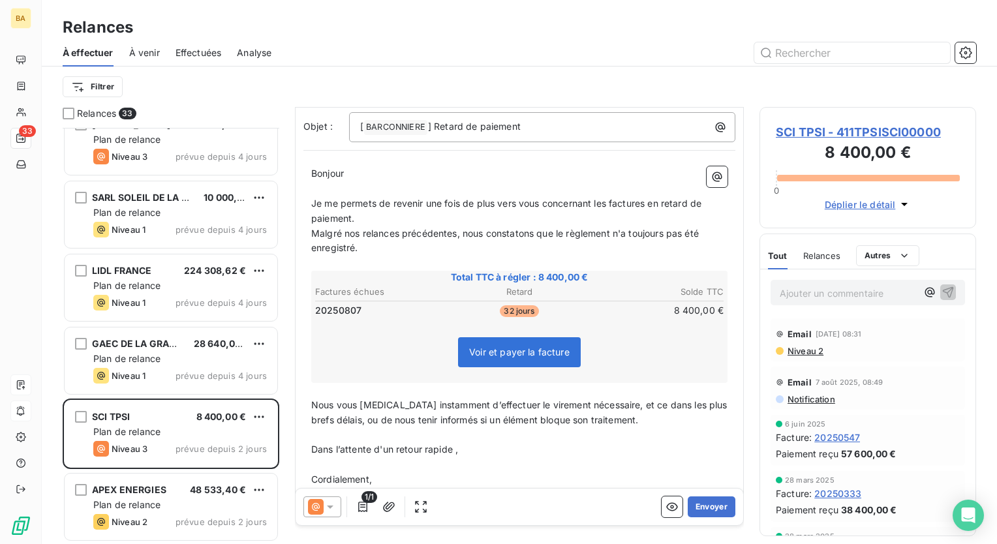
scroll to position [57, 0]
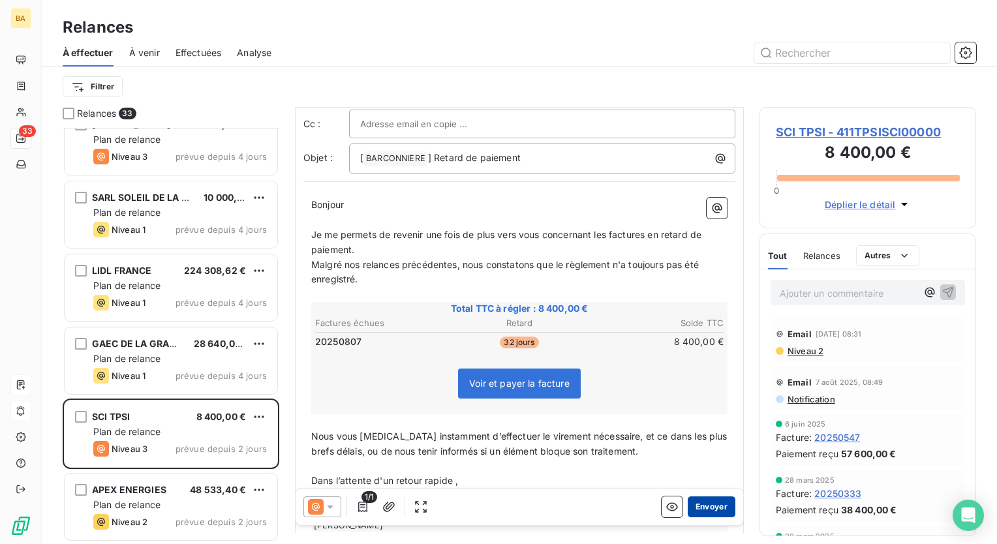
click at [708, 508] on button "Envoyer" at bounding box center [712, 507] width 48 height 21
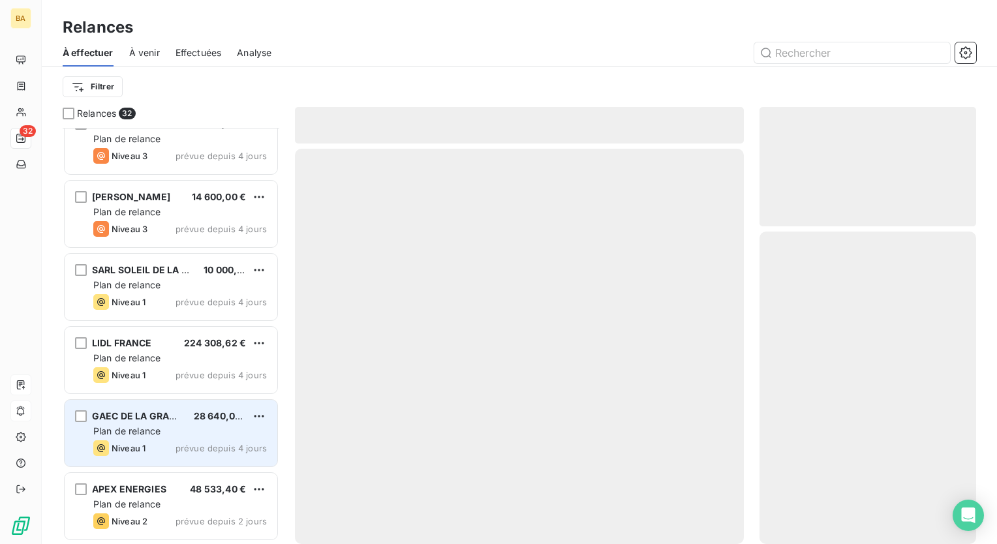
scroll to position [1923, 0]
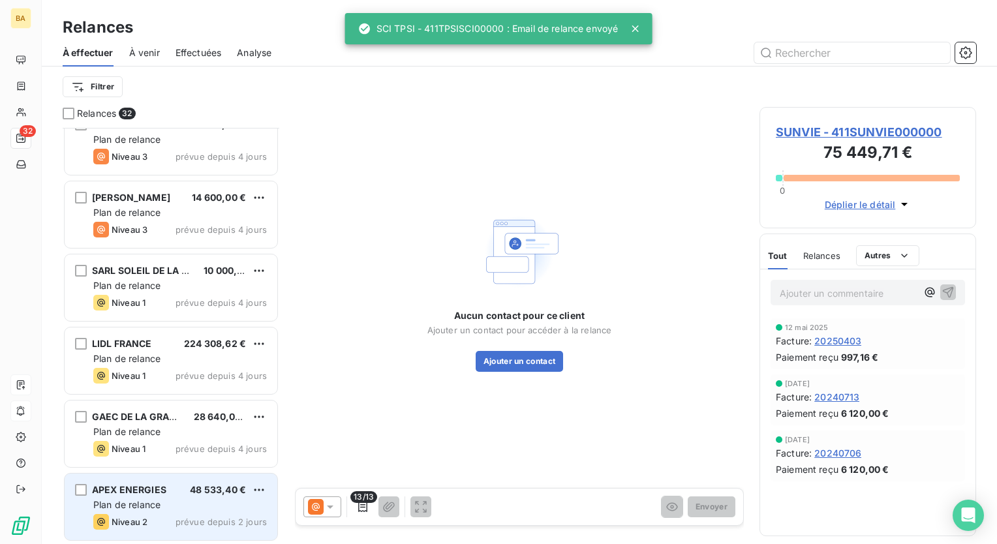
click at [137, 504] on span "Plan de relance" at bounding box center [126, 504] width 67 height 11
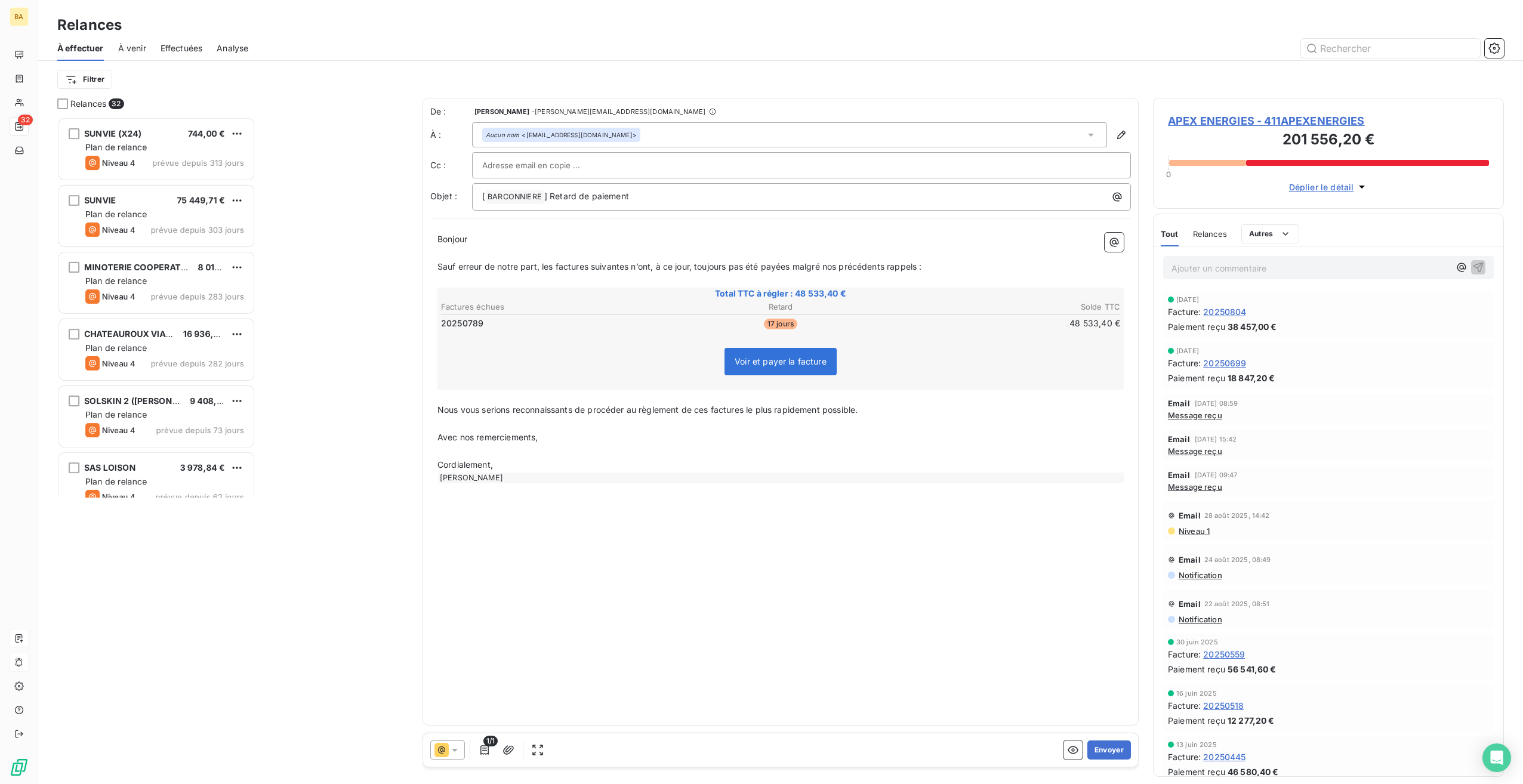
scroll to position [657, 341]
